Goal: Task Accomplishment & Management: Use online tool/utility

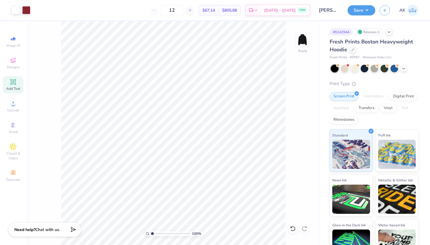
scroll to position [93, 0]
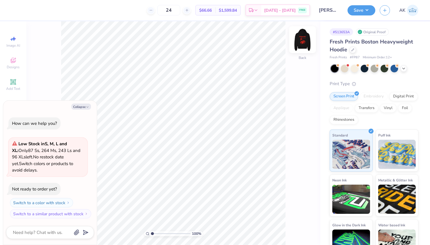
click at [299, 43] on img at bounding box center [301, 39] width 23 height 23
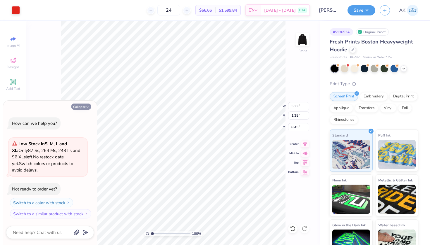
click at [81, 109] on button "Collapse" at bounding box center [81, 107] width 20 height 6
type textarea "x"
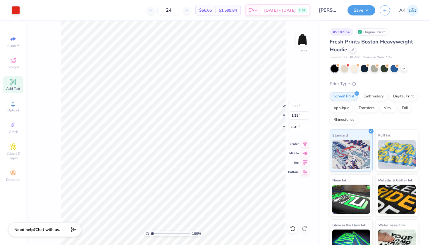
click at [15, 78] on div "Add Text" at bounding box center [13, 84] width 20 height 17
type input "7.22"
type input "2.09"
type input "13.71"
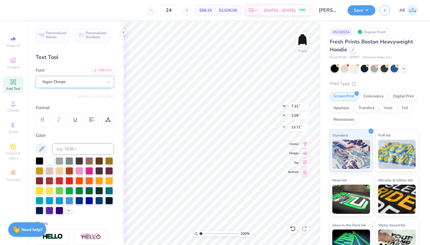
click at [80, 81] on div "Super Dream" at bounding box center [72, 81] width 61 height 9
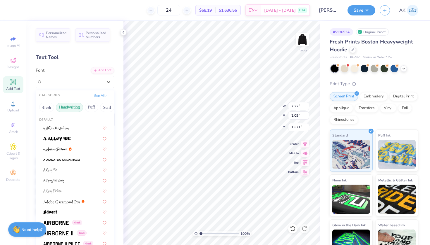
click at [75, 107] on button "Handwriting" at bounding box center [69, 107] width 27 height 9
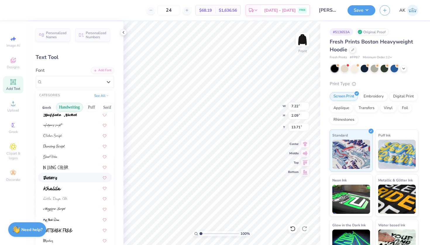
scroll to position [55, 0]
click at [66, 149] on div at bounding box center [74, 146] width 63 height 6
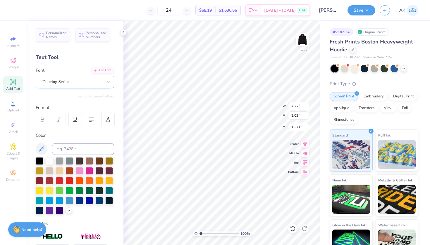
type input "6.47"
type input "2.49"
type input "13.51"
type textarea "Temple"
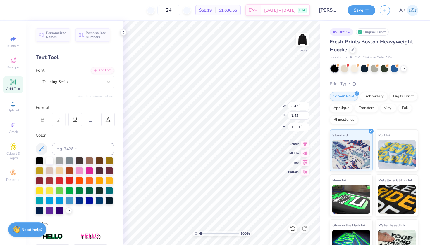
click at [69, 181] on div at bounding box center [69, 181] width 8 height 8
type input "8.23"
type input "10.65"
type input "5.37"
type input "2.32"
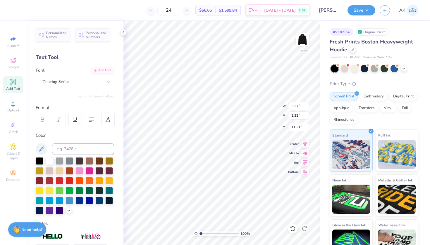
type input "9.21"
type input "3.59"
type input "1.55"
type input "8.86"
click at [16, 82] on icon at bounding box center [13, 82] width 7 height 7
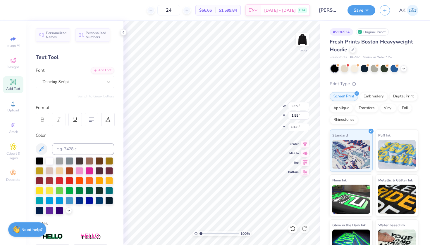
type input "7.22"
type input "2.09"
type input "13.71"
type textarea "University"
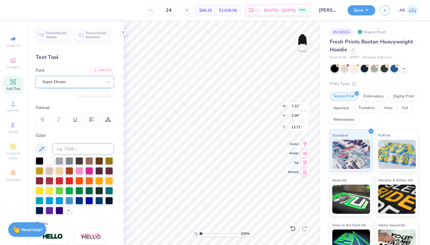
click at [74, 82] on div "Super Dream" at bounding box center [72, 81] width 61 height 9
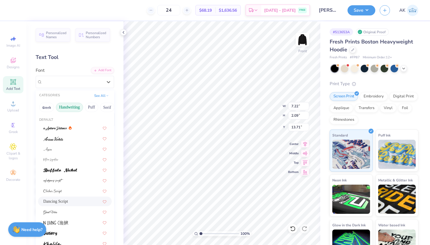
click at [74, 203] on div "Dancing Script" at bounding box center [74, 202] width 63 height 6
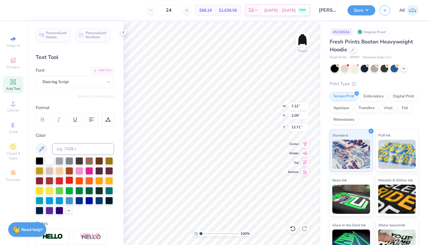
click at [68, 179] on div at bounding box center [69, 181] width 8 height 8
type input "5.04"
type input "1.35"
type input "10.41"
type input "5.39"
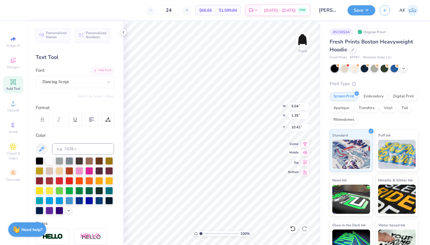
type input "1.44"
click at [357, 12] on button "Save" at bounding box center [361, 9] width 28 height 10
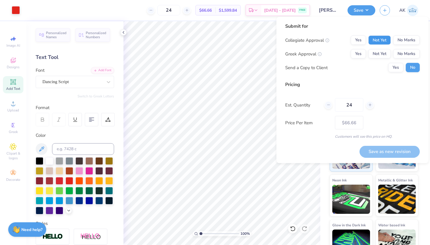
click at [378, 41] on button "Not Yet" at bounding box center [379, 40] width 23 height 9
click at [359, 53] on button "Yes" at bounding box center [357, 53] width 15 height 9
click at [354, 106] on input "24" at bounding box center [349, 104] width 28 height 13
type input "12"
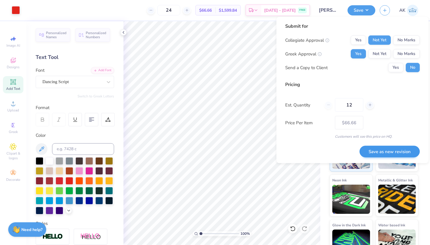
type input "12"
click at [378, 149] on button "Save as new revision" at bounding box center [389, 152] width 60 height 12
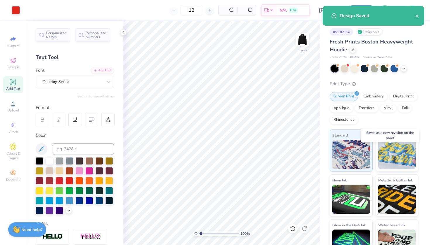
type input "$74.49"
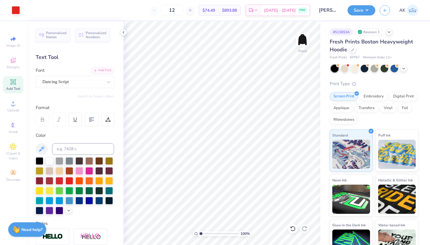
click at [404, 72] on div at bounding box center [374, 69] width 87 height 8
click at [404, 68] on icon at bounding box center [403, 68] width 5 height 5
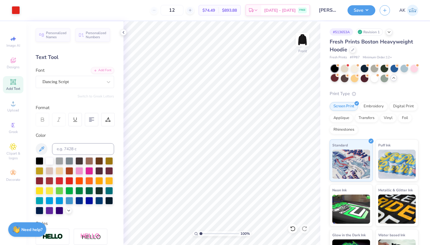
click at [335, 80] on div at bounding box center [335, 78] width 8 height 8
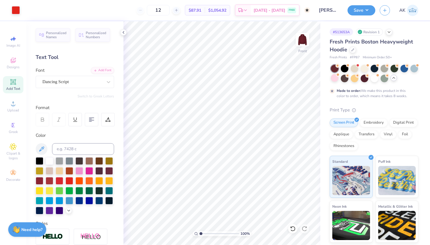
type input "50"
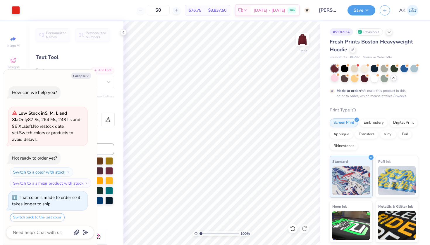
scroll to position [16, 0]
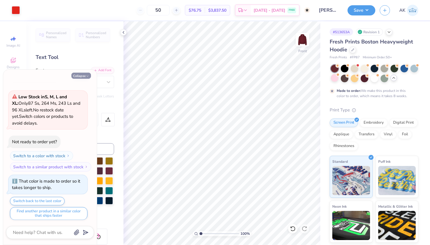
click at [85, 78] on button "Collapse" at bounding box center [81, 76] width 20 height 6
type textarea "x"
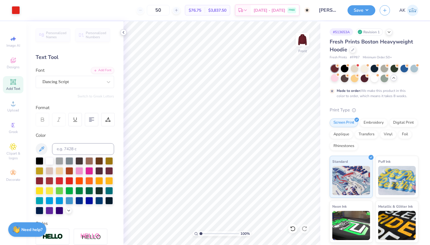
click at [125, 33] on icon at bounding box center [123, 32] width 5 height 5
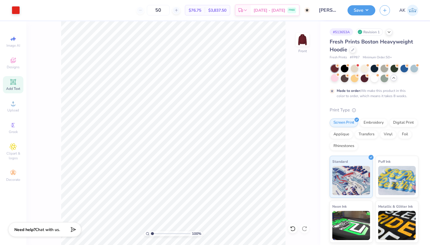
click at [413, 8] on img at bounding box center [411, 10] width 11 height 11
click at [342, 32] on div "# 513653A" at bounding box center [340, 31] width 23 height 7
drag, startPoint x: 334, startPoint y: 32, endPoint x: 355, endPoint y: 32, distance: 20.7
click at [355, 32] on div "# 513653A Revision 1" at bounding box center [373, 31] width 89 height 7
click at [332, 35] on div "# 513653A" at bounding box center [340, 31] width 23 height 7
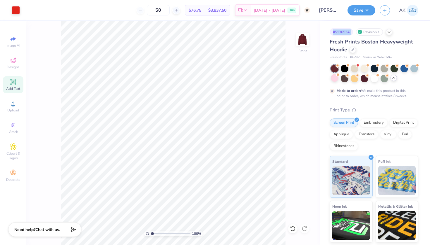
drag, startPoint x: 333, startPoint y: 32, endPoint x: 355, endPoint y: 32, distance: 22.2
click at [355, 32] on div "# 513653A Revision 1" at bounding box center [373, 31] width 89 height 7
copy div "# 513653A"
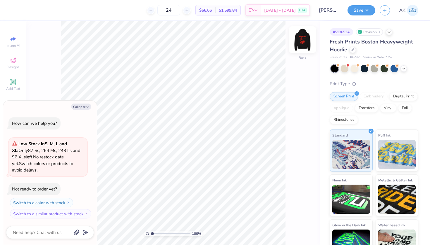
click at [299, 42] on img at bounding box center [301, 39] width 23 height 23
type textarea "x"
type input "6.05"
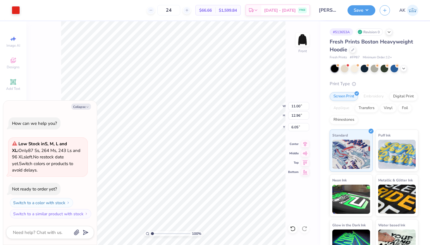
type textarea "x"
